Goal: Task Accomplishment & Management: Manage account settings

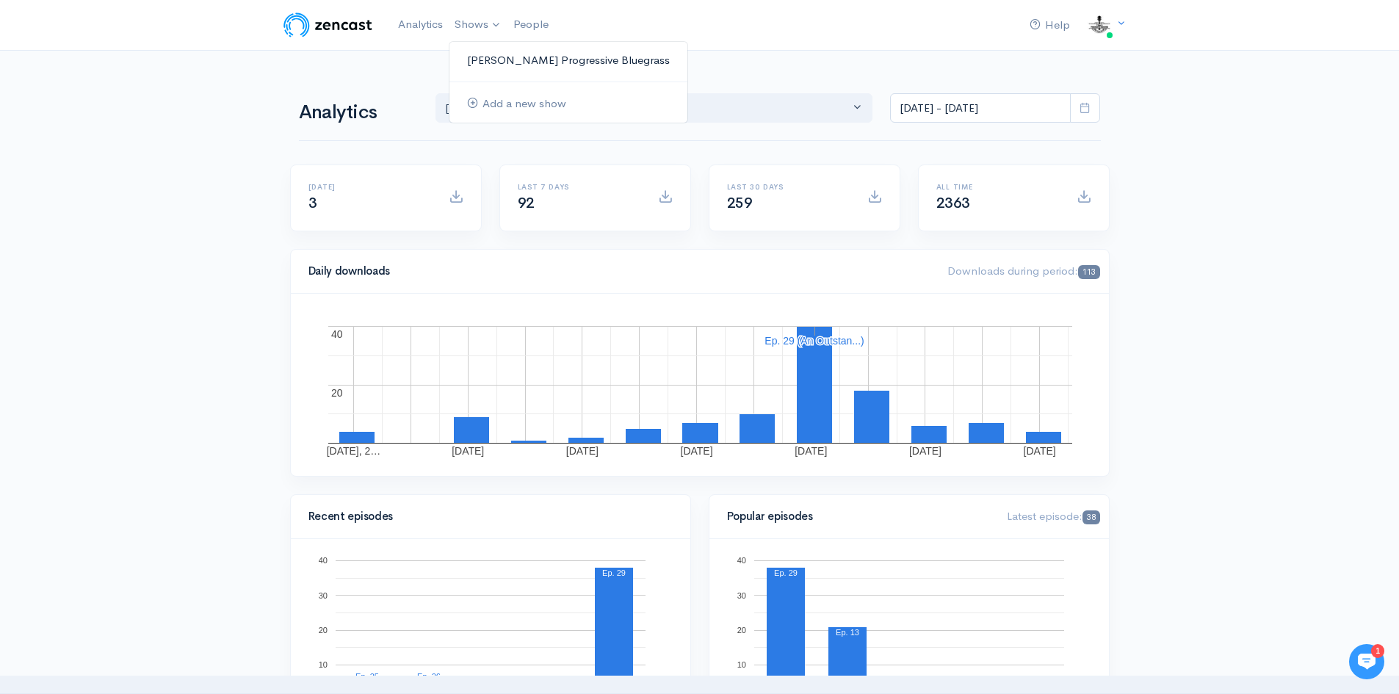
click at [521, 52] on link "[PERSON_NAME] Progressive Bluegrass" at bounding box center [568, 61] width 238 height 26
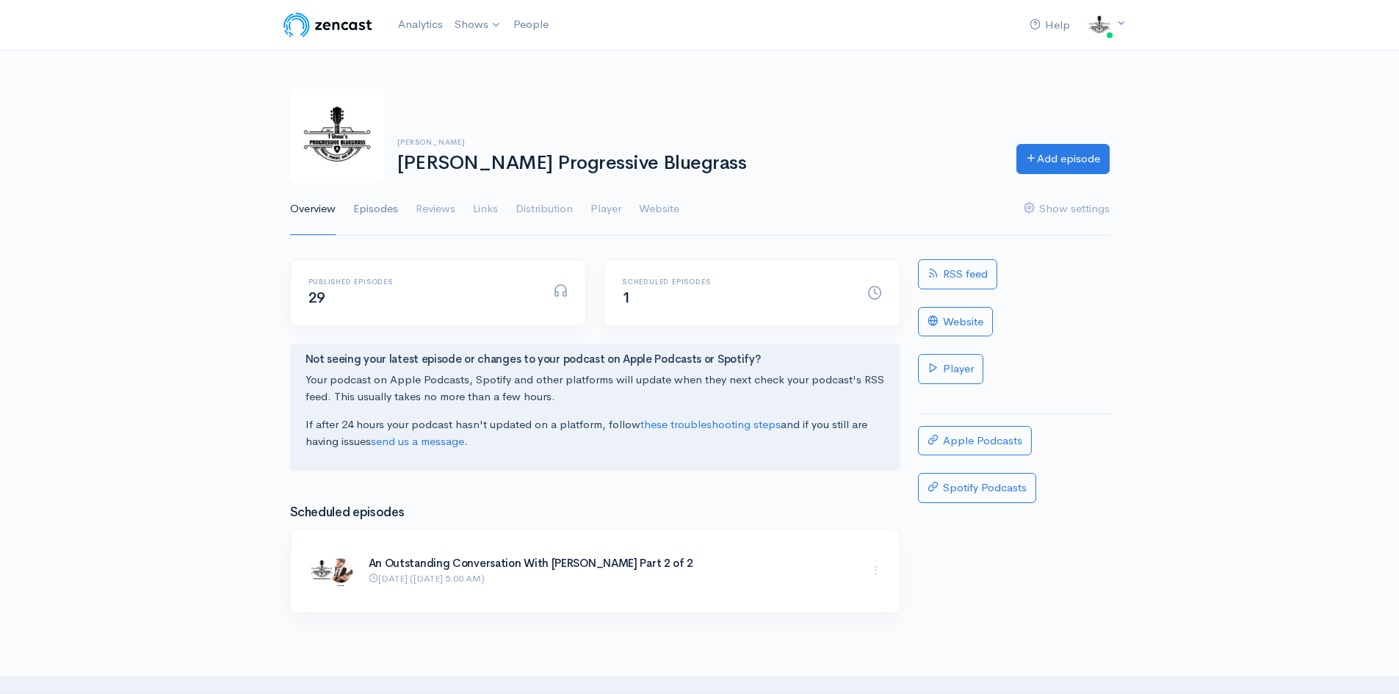
click at [381, 211] on link "Episodes" at bounding box center [375, 209] width 45 height 53
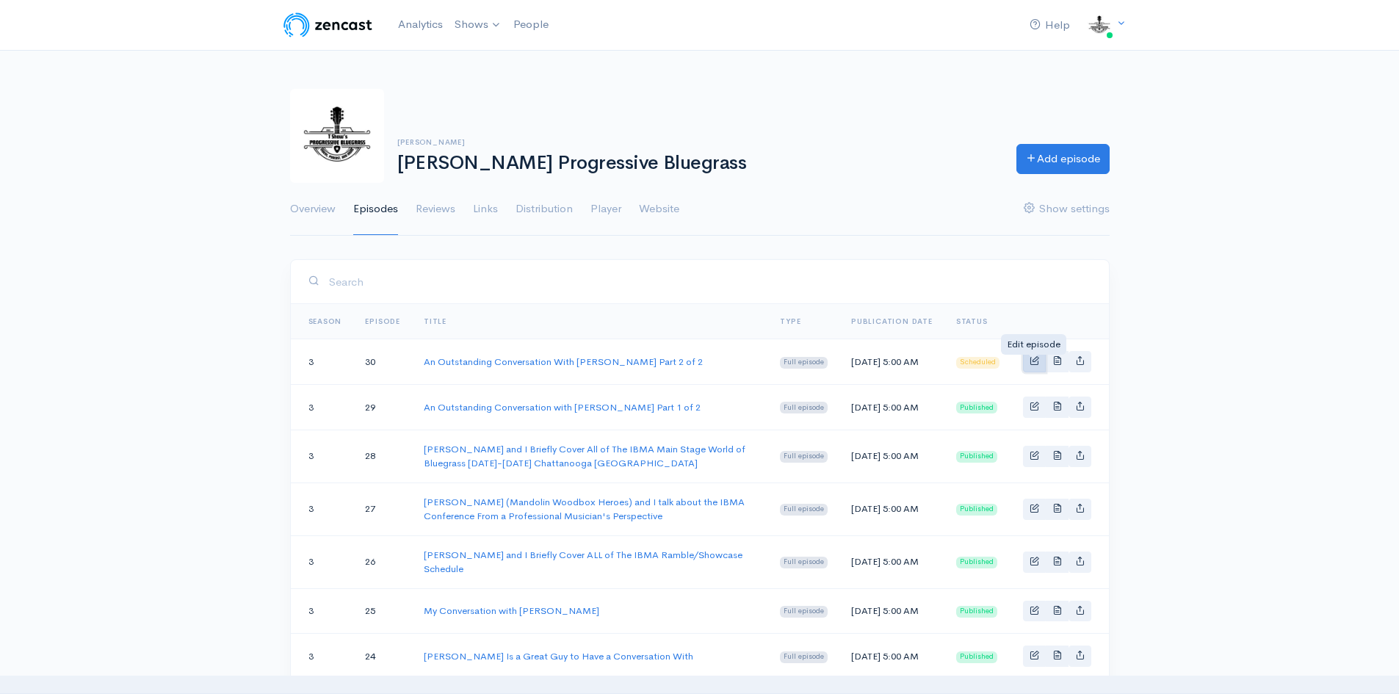
click at [1036, 364] on span "Basic example" at bounding box center [1035, 360] width 10 height 10
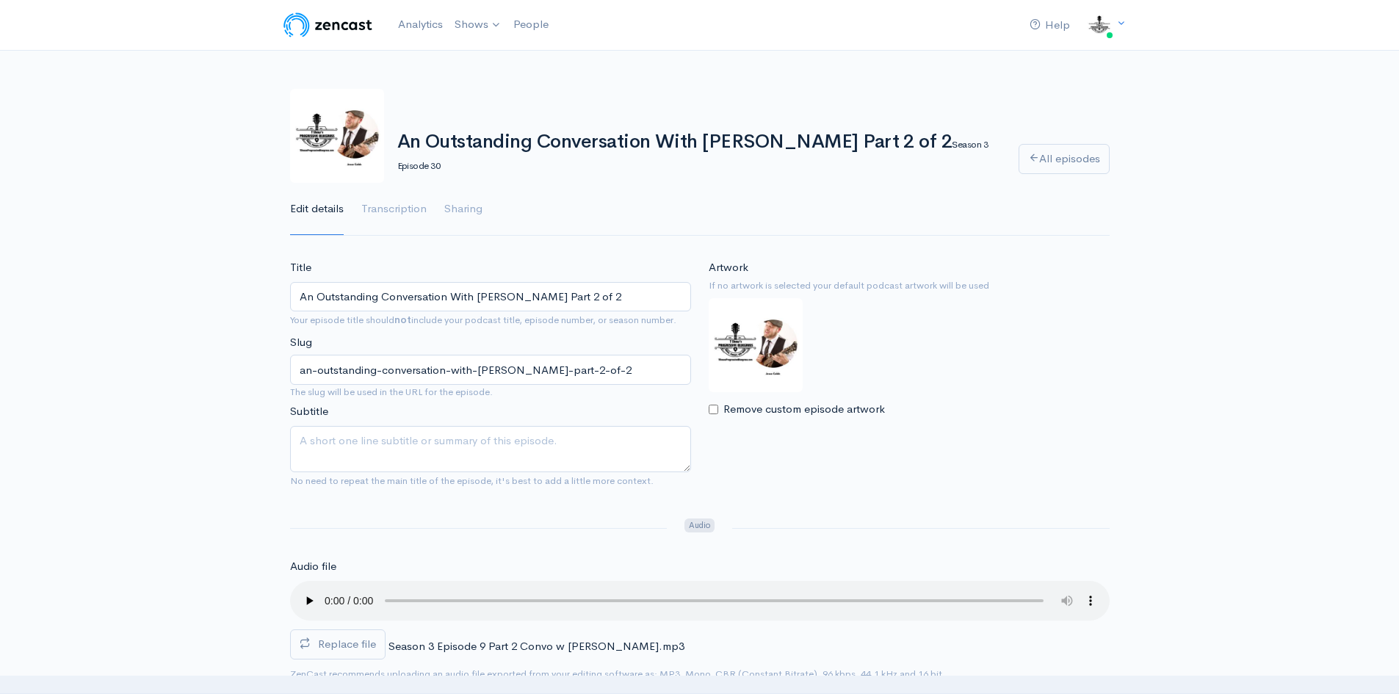
click at [460, 292] on input "An Outstanding Conversation With Jesse Cobb Part 2 of 2" at bounding box center [490, 297] width 401 height 30
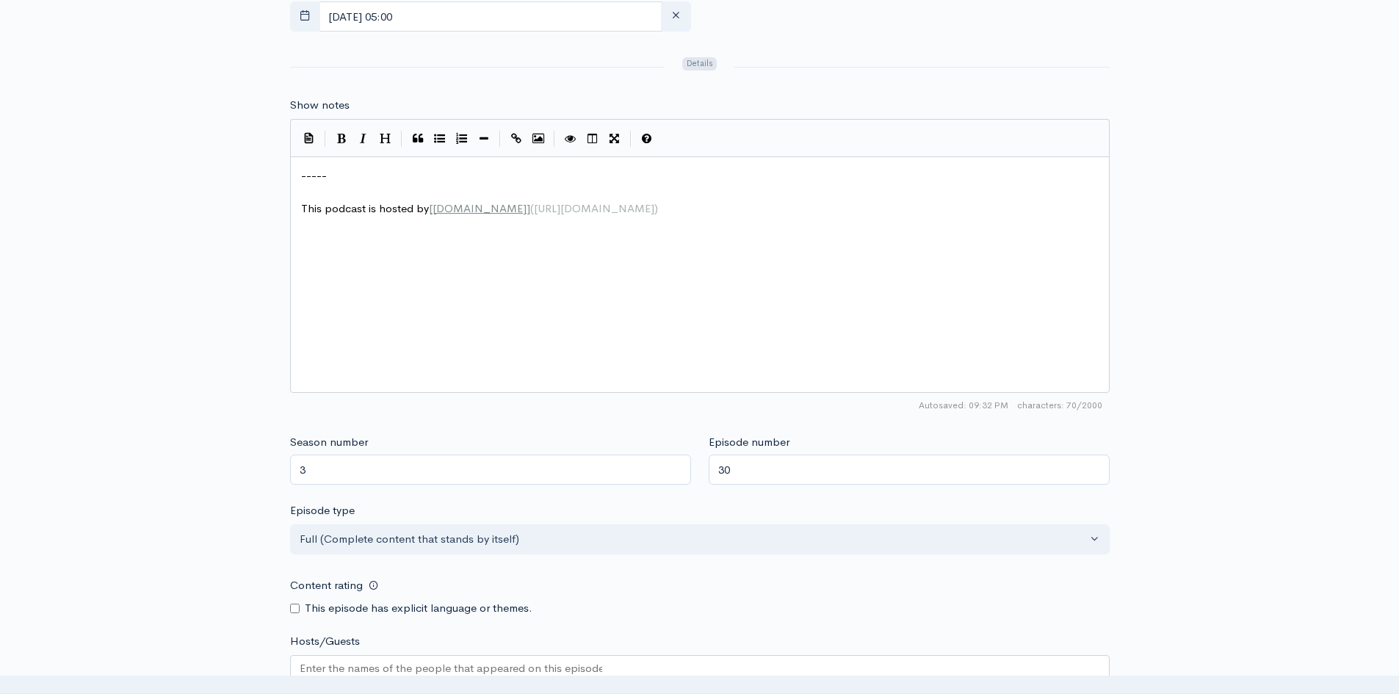
scroll to position [1175, 0]
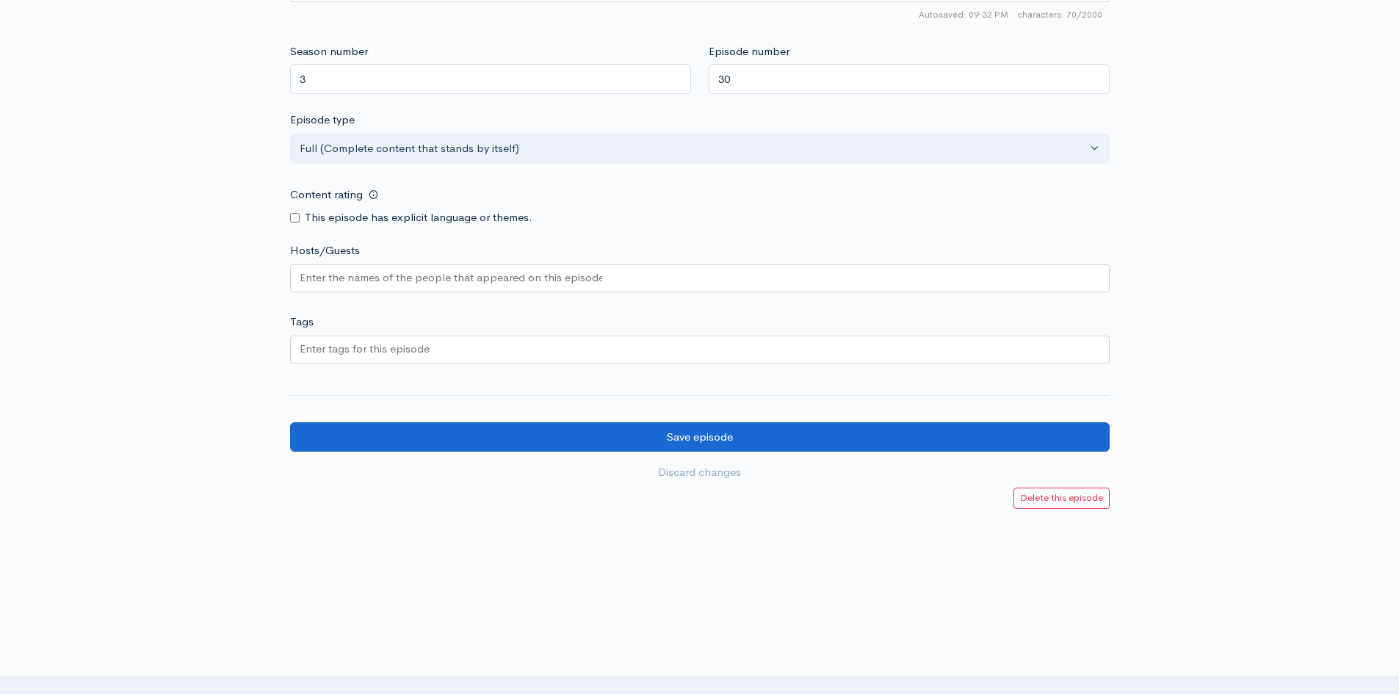
type input "An Outstanding Conversation with [PERSON_NAME] Part 2 of 2"
click at [730, 436] on input "Save episode" at bounding box center [699, 437] width 819 height 30
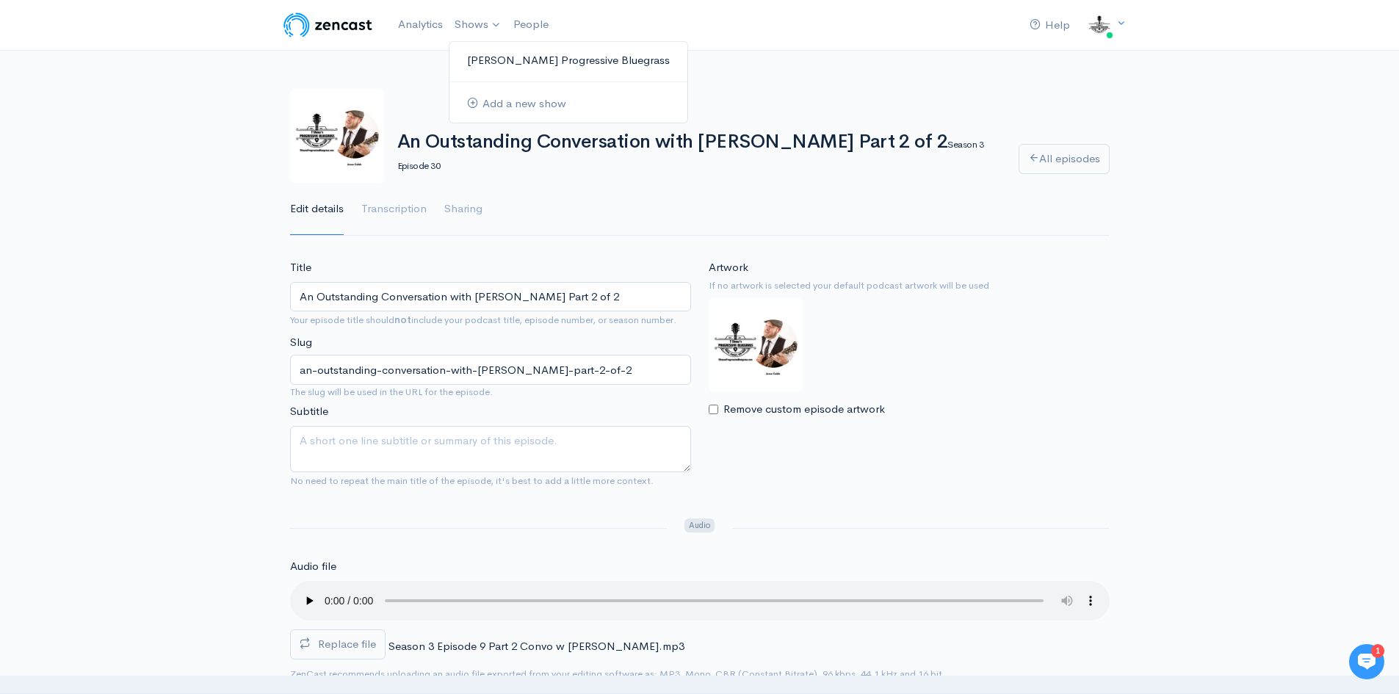
click at [507, 59] on link "[PERSON_NAME] Progressive Bluegrass" at bounding box center [568, 61] width 238 height 26
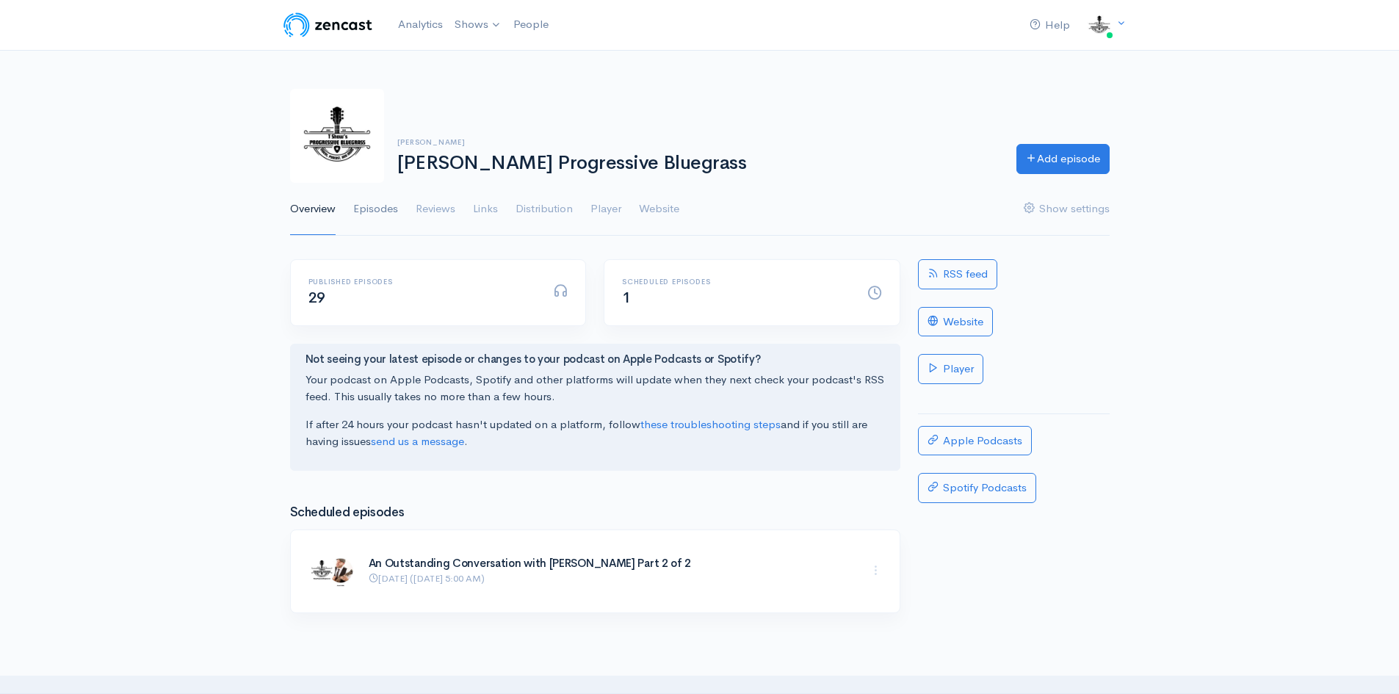
click at [364, 206] on link "Episodes" at bounding box center [375, 209] width 45 height 53
